Goal: Information Seeking & Learning: Learn about a topic

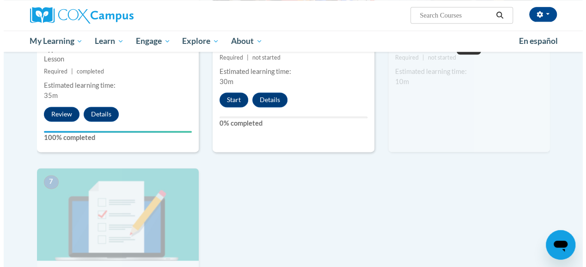
scroll to position [591, 0]
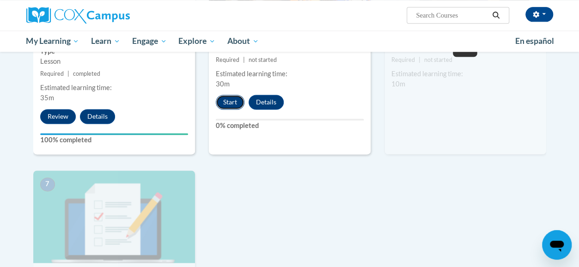
click at [232, 99] on button "Start" at bounding box center [230, 102] width 29 height 15
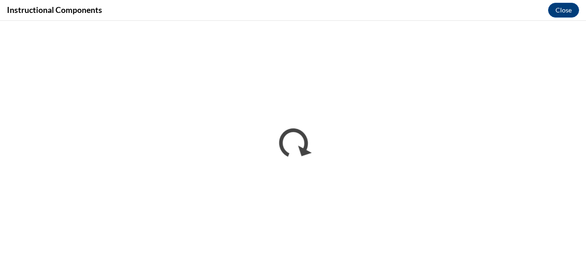
scroll to position [0, 0]
